Goal: Transaction & Acquisition: Purchase product/service

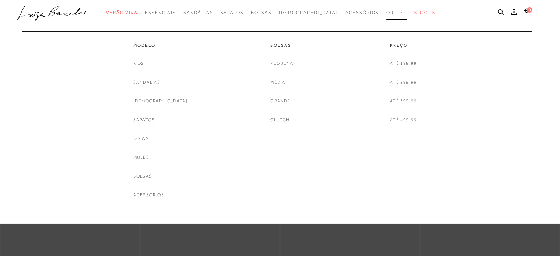
click at [386, 11] on span "Outlet" at bounding box center [396, 12] width 21 height 5
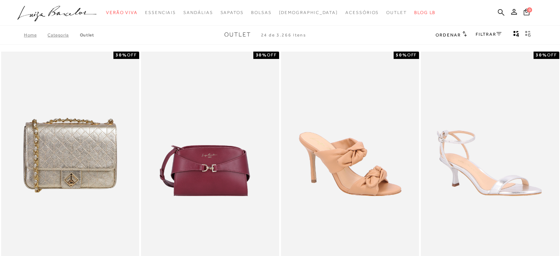
click at [524, 34] on button "gridText6Desc" at bounding box center [527, 35] width 10 height 10
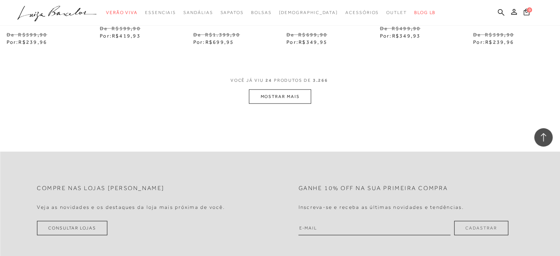
scroll to position [1619, 0]
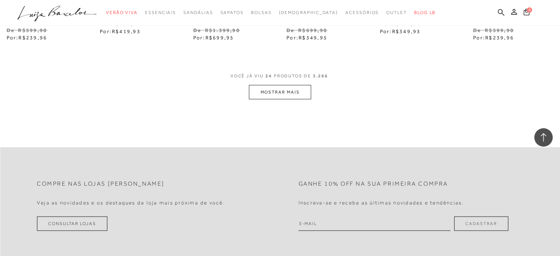
click at [303, 99] on button "MOSTRAR MAIS" at bounding box center [280, 92] width 62 height 14
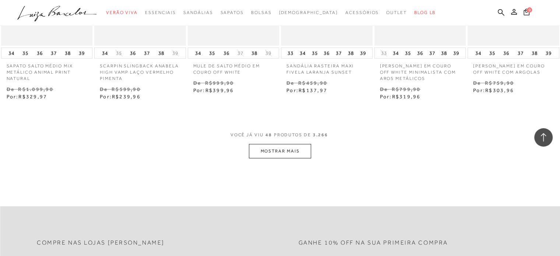
scroll to position [2391, 0]
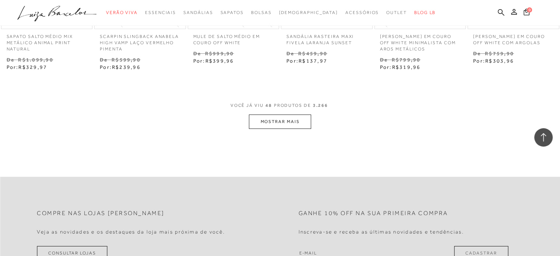
click at [295, 129] on button "MOSTRAR MAIS" at bounding box center [280, 121] width 62 height 14
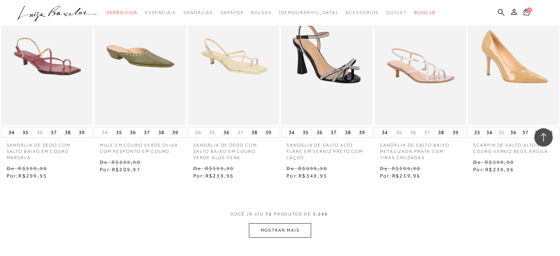
scroll to position [3127, 0]
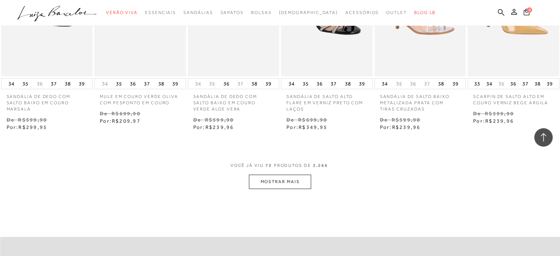
click at [304, 189] on button "MOSTRAR MAIS" at bounding box center [280, 181] width 62 height 14
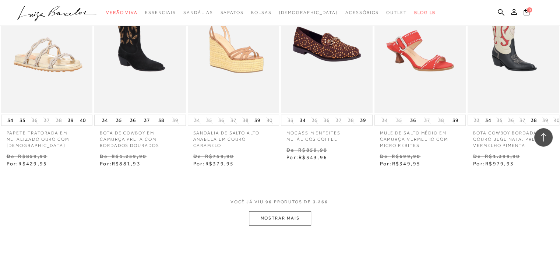
scroll to position [3900, 0]
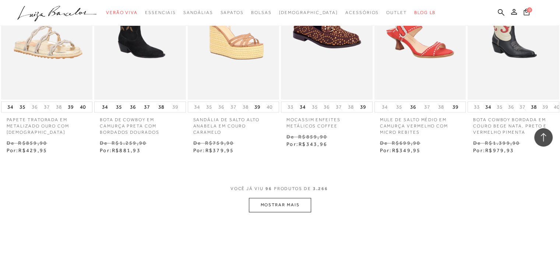
click at [279, 211] on button "MOSTRAR MAIS" at bounding box center [280, 205] width 62 height 14
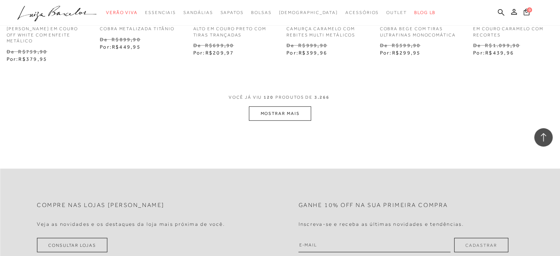
scroll to position [4746, 0]
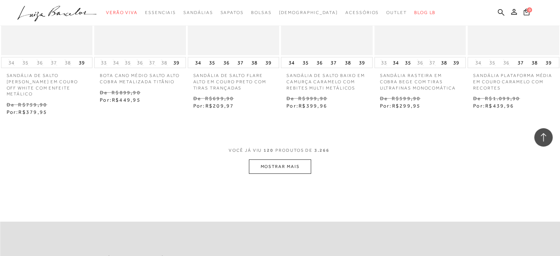
click at [305, 159] on span "VOCÊ JÁ VIU 120 PRODUTOS DE 3.266" at bounding box center [279, 152] width 103 height 13
click at [292, 171] on button "MOSTRAR MAIS" at bounding box center [280, 166] width 62 height 14
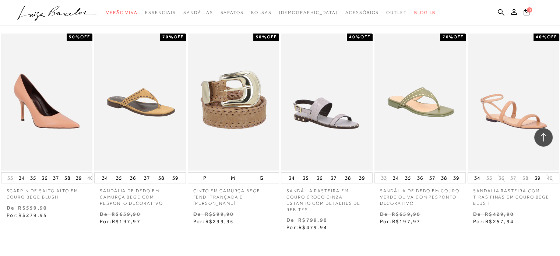
scroll to position [5482, 0]
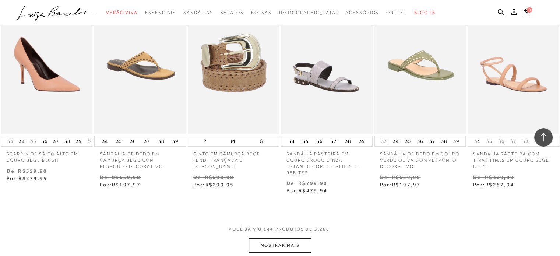
click at [278, 244] on button "MOSTRAR MAIS" at bounding box center [280, 245] width 62 height 14
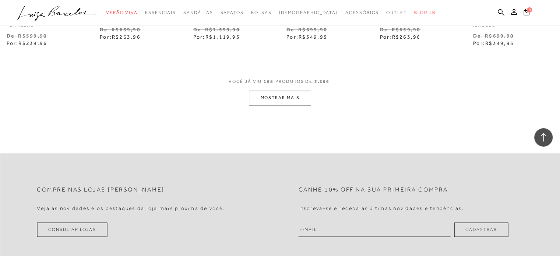
scroll to position [6438, 0]
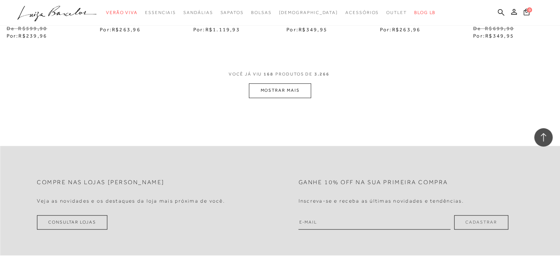
click at [281, 87] on button "MOSTRAR MAIS" at bounding box center [280, 90] width 62 height 14
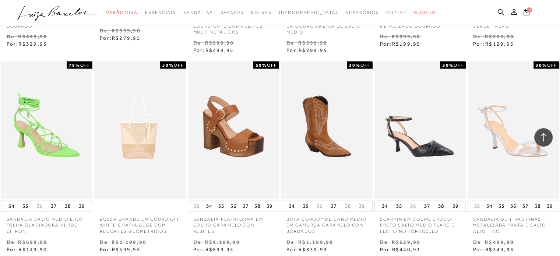
scroll to position [7137, 0]
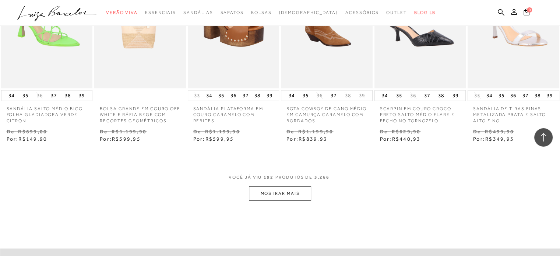
click at [296, 186] on button "MOSTRAR MAIS" at bounding box center [280, 193] width 62 height 14
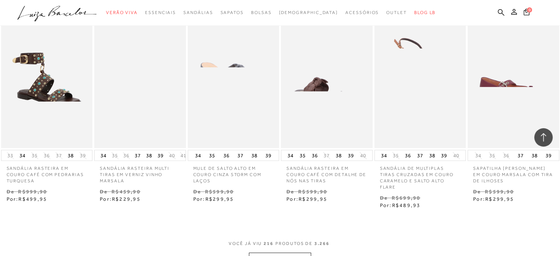
scroll to position [7910, 0]
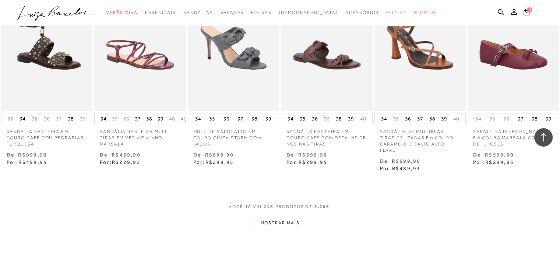
click at [277, 221] on button "MOSTRAR MAIS" at bounding box center [280, 223] width 62 height 14
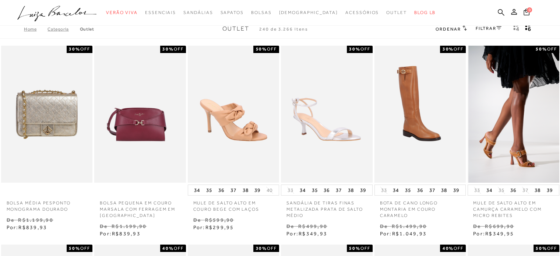
scroll to position [0, 0]
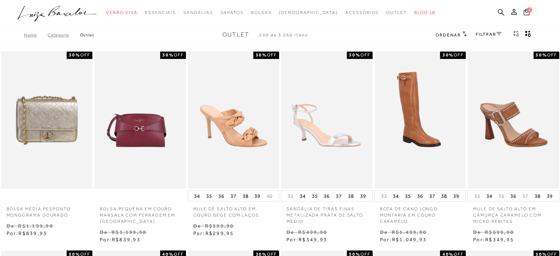
click at [496, 33] on icon at bounding box center [498, 34] width 5 height 4
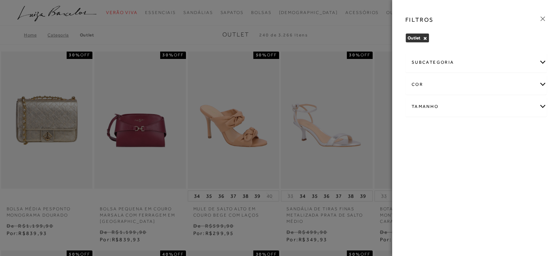
click at [547, 19] on div "FILTROS" at bounding box center [475, 19] width 153 height 19
click at [542, 16] on icon at bounding box center [542, 19] width 8 height 8
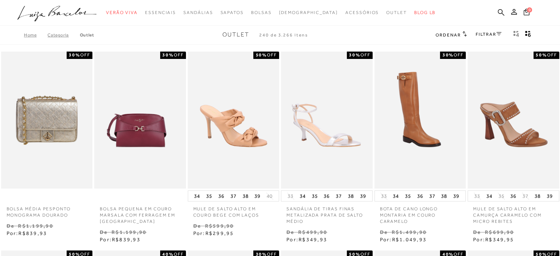
click at [462, 35] on icon at bounding box center [464, 34] width 4 height 6
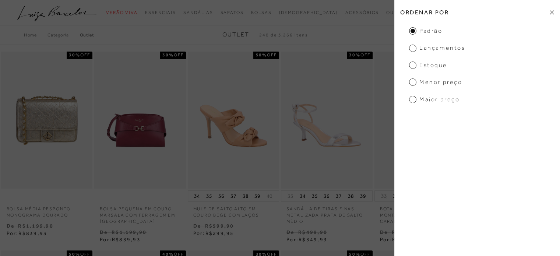
drag, startPoint x: 416, startPoint y: 86, endPoint x: 463, endPoint y: 64, distance: 51.7
click at [416, 86] on ul "Padrão Lançamentos Estoque Menor preço Maior preço" at bounding box center [477, 65] width 166 height 77
click at [413, 81] on span "Menor preço" at bounding box center [435, 82] width 53 height 8
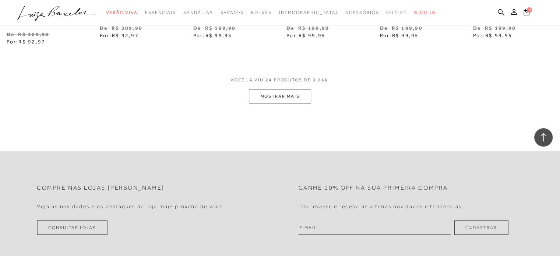
scroll to position [1582, 0]
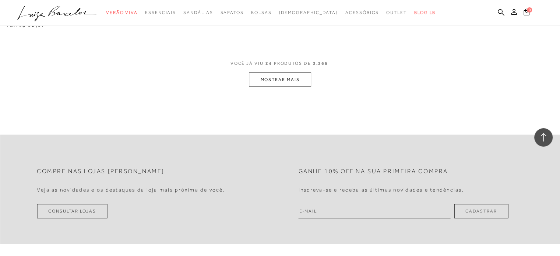
click at [306, 59] on span "VOCÊ JÁ VIU 24 PRODUTOS DE 3.266" at bounding box center [279, 65] width 99 height 13
click at [300, 72] on button "MOSTRAR MAIS" at bounding box center [280, 79] width 62 height 14
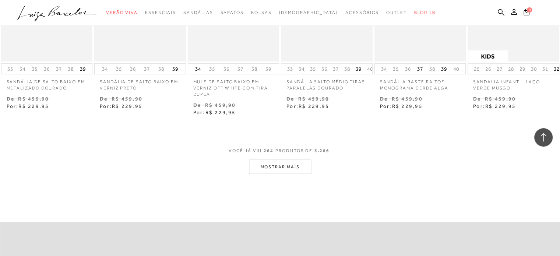
scroll to position [2318, 0]
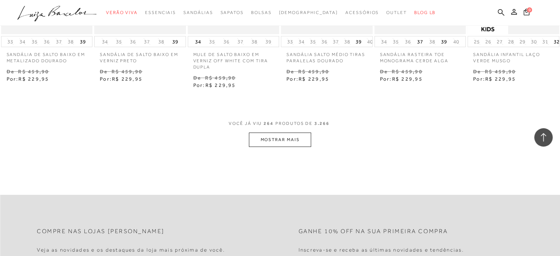
click at [286, 132] on button "MOSTRAR MAIS" at bounding box center [280, 139] width 62 height 14
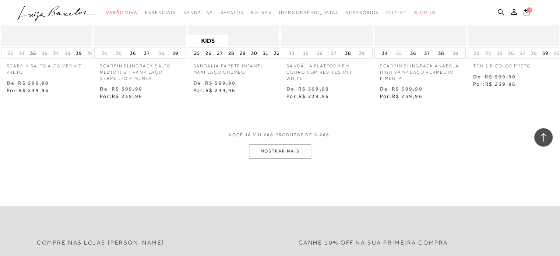
scroll to position [3127, 0]
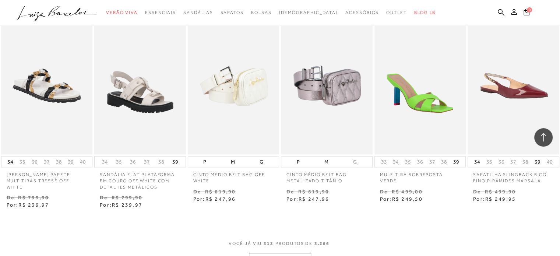
scroll to position [3826, 0]
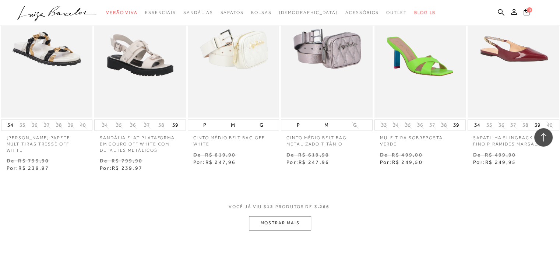
click at [287, 216] on button "MOSTRAR MAIS" at bounding box center [280, 223] width 62 height 14
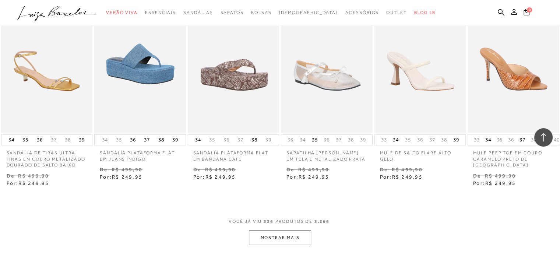
scroll to position [4746, 0]
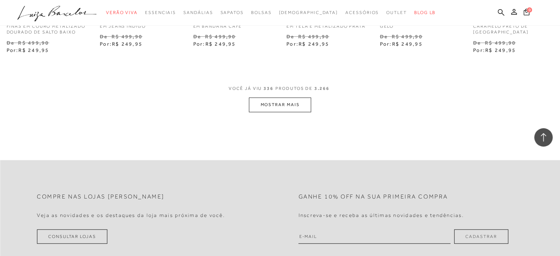
click at [287, 97] on button "MOSTRAR MAIS" at bounding box center [280, 104] width 62 height 14
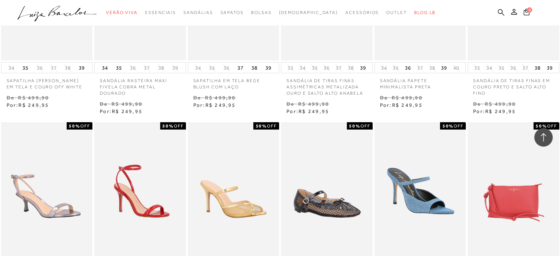
scroll to position [5151, 0]
